Goal: Task Accomplishment & Management: Manage account settings

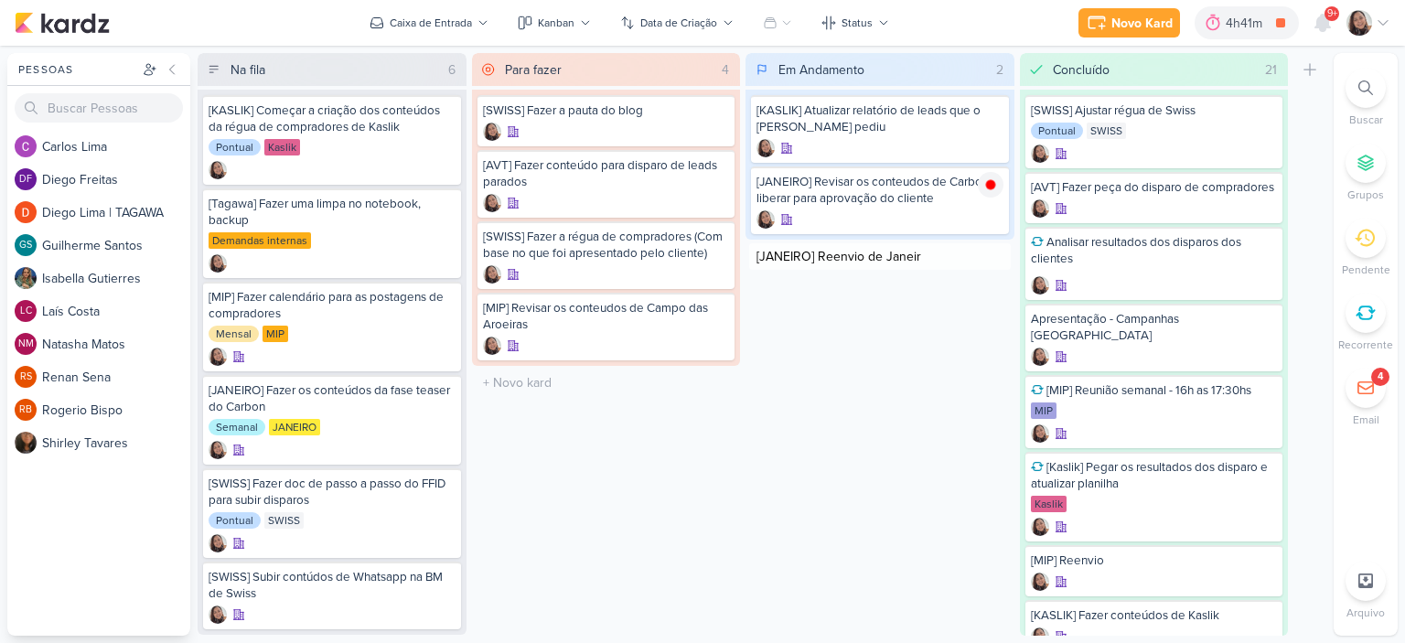
type input "[JANEIRO] Reenvio de Janeiro"
click at [992, 256] on icon at bounding box center [990, 257] width 9 height 10
click at [1382, 23] on icon at bounding box center [1383, 23] width 15 height 15
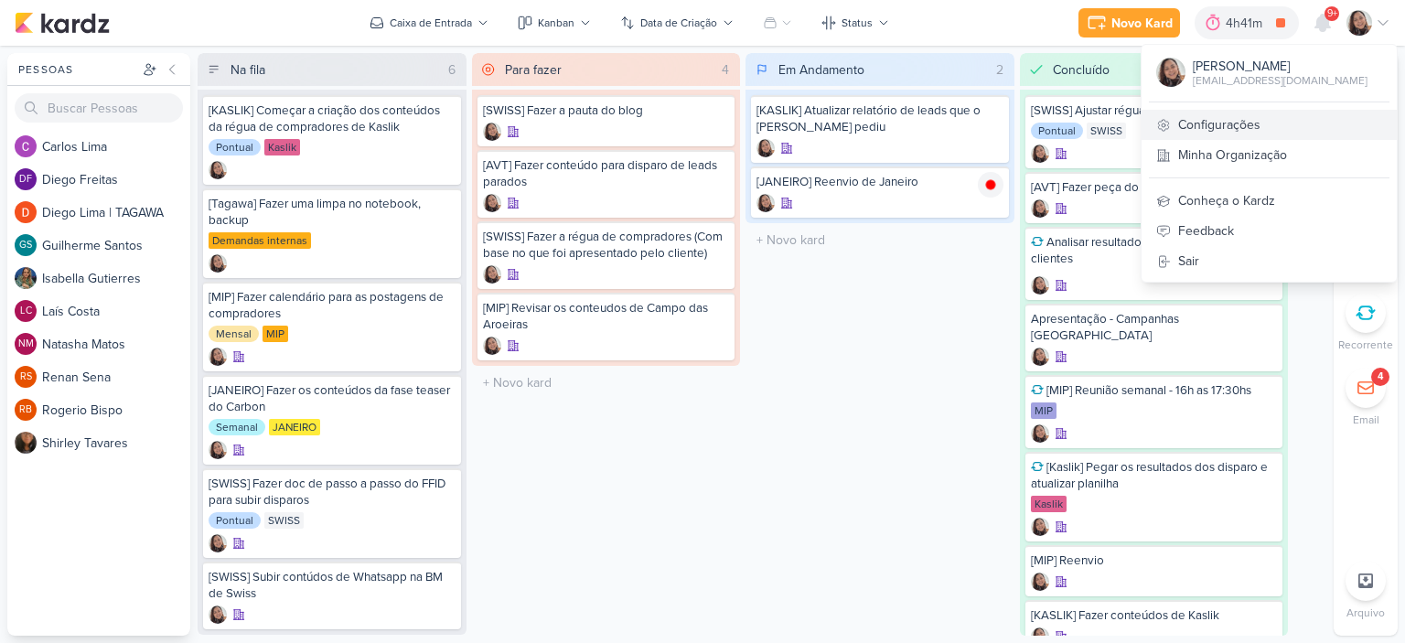
click at [1205, 116] on link "Configurações" at bounding box center [1268, 125] width 255 height 30
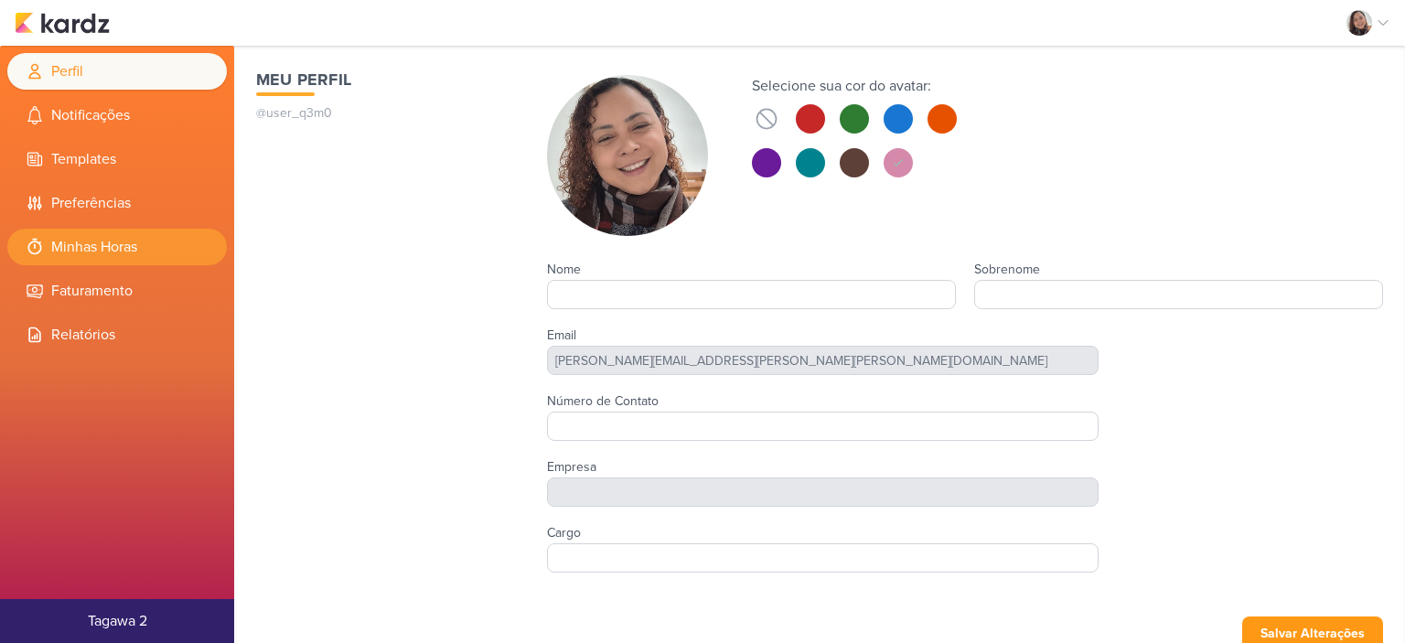
type input "Sharlene"
type input "Khoury"
type input "Tagawa 2"
type input "[EMAIL_ADDRESS][DOMAIN_NAME]"
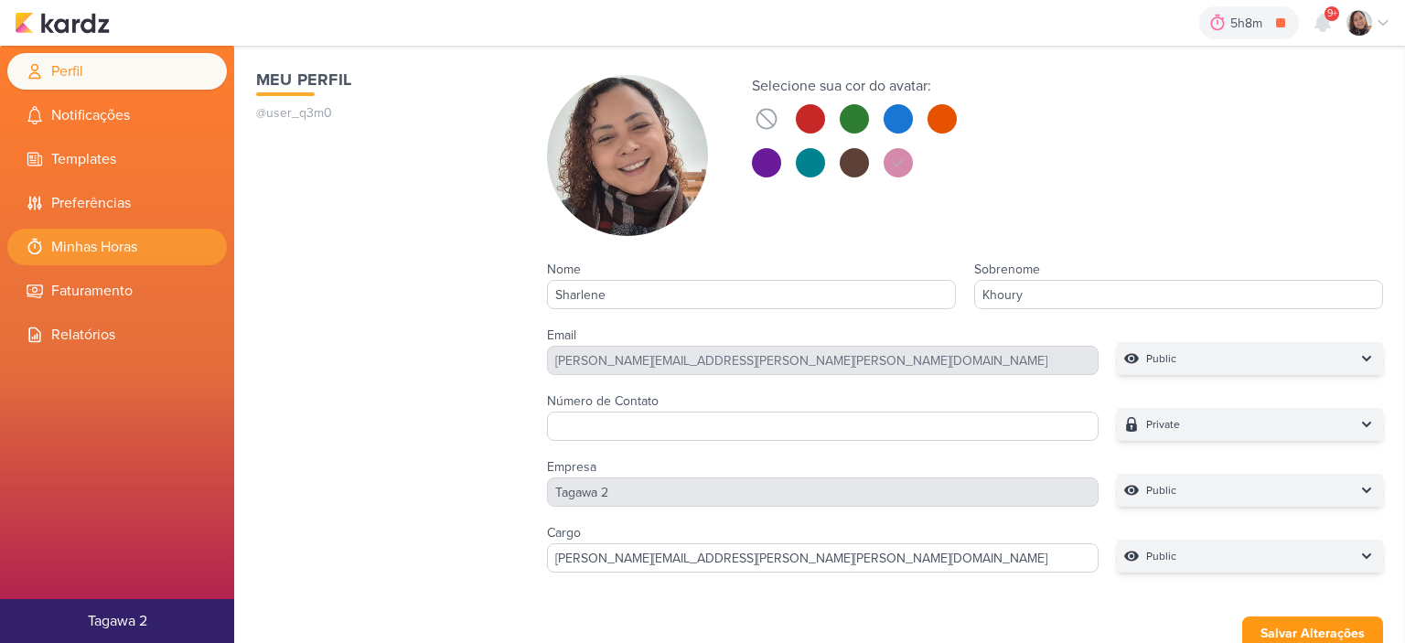
click at [145, 253] on li "Minhas Horas" at bounding box center [117, 247] width 220 height 37
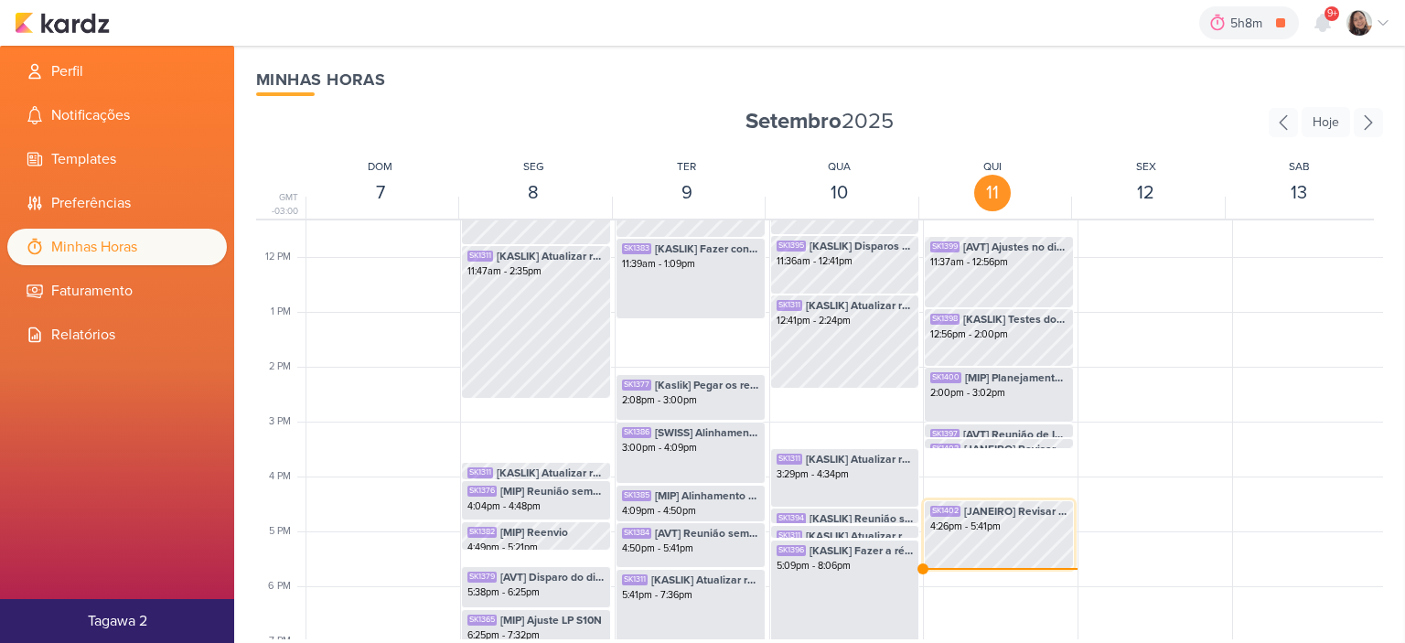
scroll to position [523, 0]
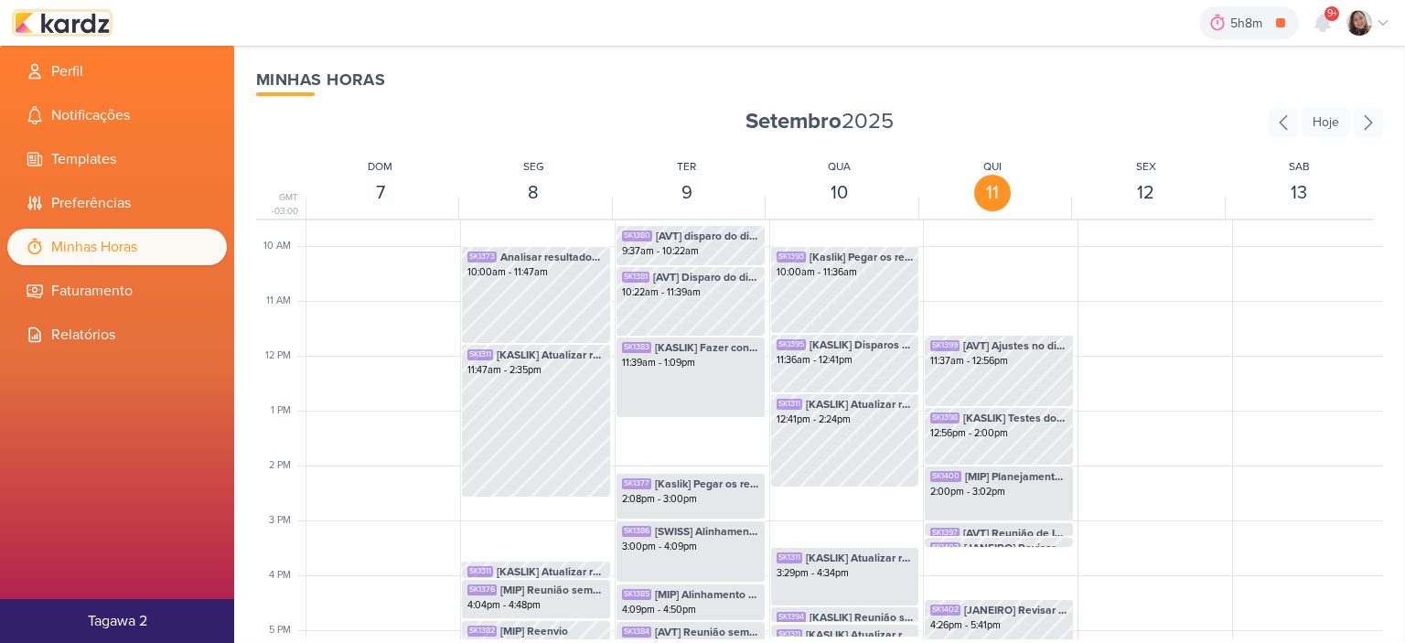
click at [76, 28] on img at bounding box center [62, 23] width 95 height 22
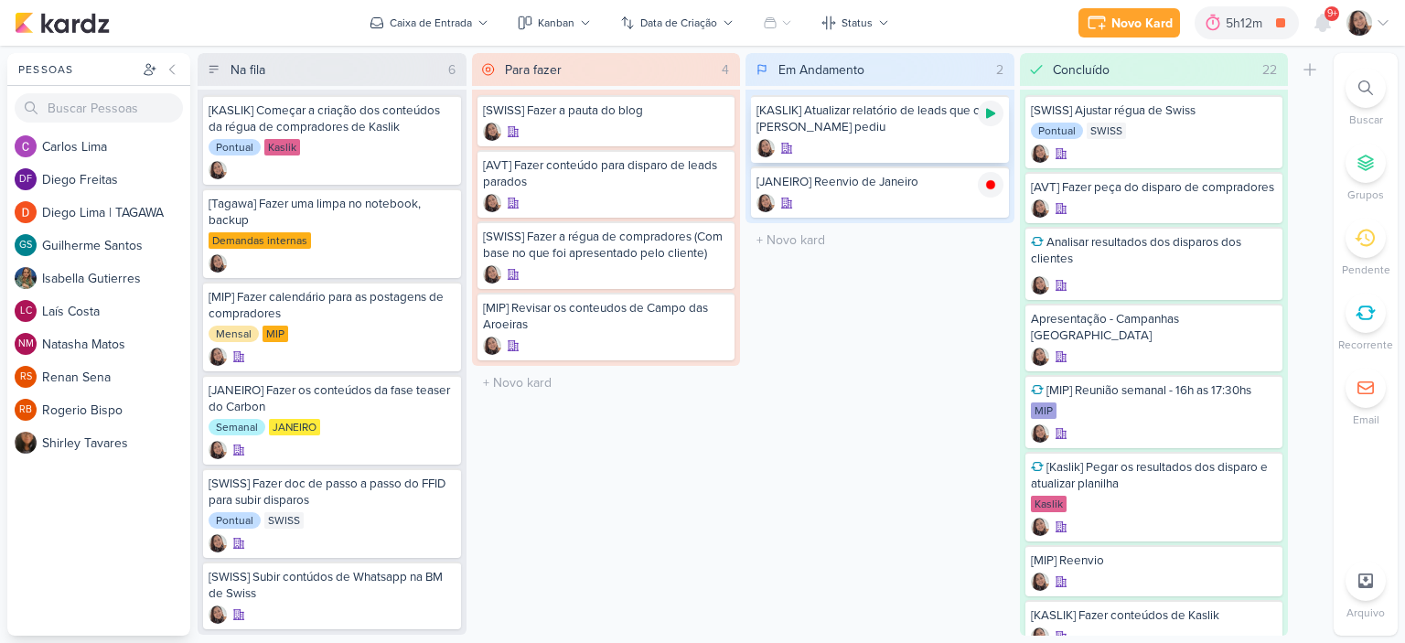
click at [987, 120] on icon at bounding box center [990, 113] width 15 height 15
